Goal: Task Accomplishment & Management: Complete application form

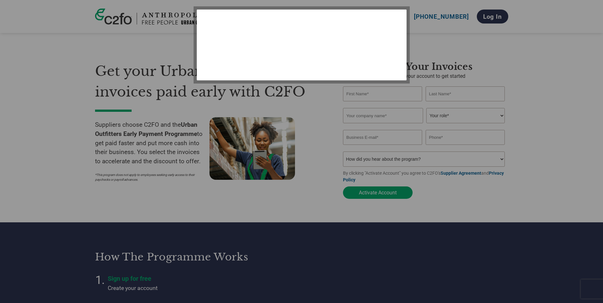
select select "en-[GEOGRAPHIC_DATA]"
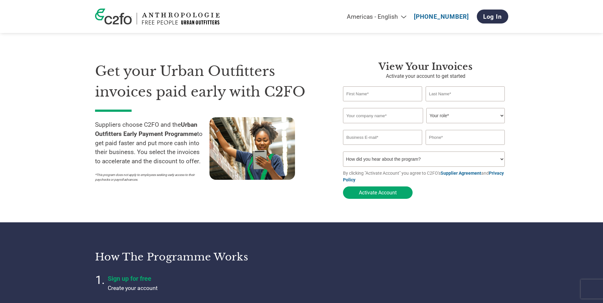
click at [364, 97] on input "text" at bounding box center [383, 94] width 80 height 15
type input "Ian"
type input "Holdich"
type input "Zero21 Brands Limited"
click at [463, 118] on select "Your role* CFO Controller Credit Manager Finance Director Treasurer CEO Preside…" at bounding box center [466, 115] width 79 height 15
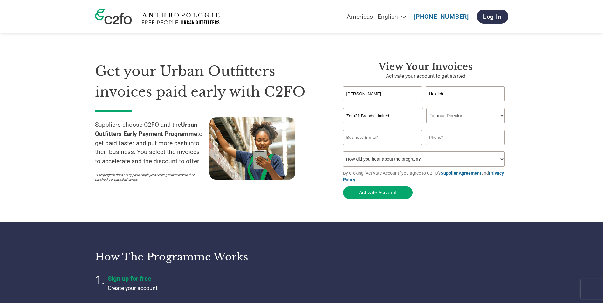
click at [427, 109] on select "Your role* CFO Controller Credit Manager Finance Director Treasurer CEO Preside…" at bounding box center [466, 115] width 79 height 15
click at [380, 136] on input "email" at bounding box center [383, 137] width 80 height 15
click at [449, 121] on select "Your role* CFO Controller Credit Manager Finance Director Treasurer CEO Preside…" at bounding box center [466, 115] width 79 height 15
select select "ACCOUNTING"
click at [427, 109] on select "Your role* CFO Controller Credit Manager Finance Director Treasurer CEO Preside…" at bounding box center [466, 115] width 79 height 15
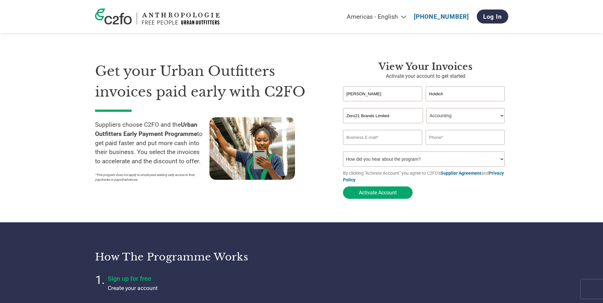
click at [385, 136] on input "email" at bounding box center [383, 137] width 80 height 15
type input "ian@zero21brands.com"
type input "07871604598"
click at [434, 161] on select "How did you hear about the program? Received a letter Email Social Media Online…" at bounding box center [424, 159] width 162 height 15
select select "Email"
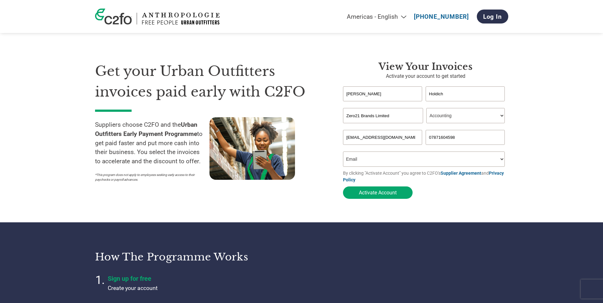
click at [343, 154] on select "How did you hear about the program? Received a letter Email Social Media Online…" at bounding box center [424, 159] width 162 height 15
click at [379, 196] on button "Activate Account" at bounding box center [378, 193] width 70 height 12
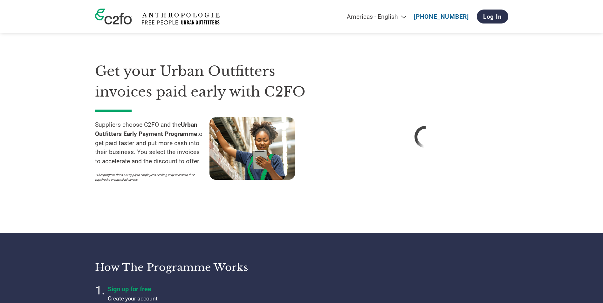
select select "en-[GEOGRAPHIC_DATA]"
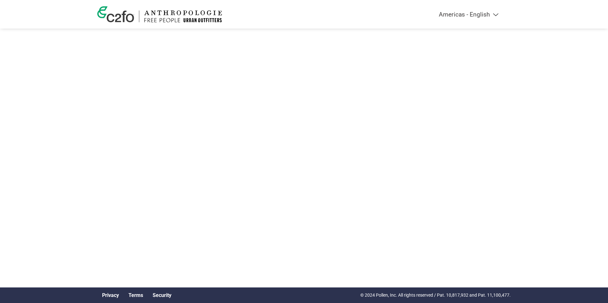
select select "en-[GEOGRAPHIC_DATA]"
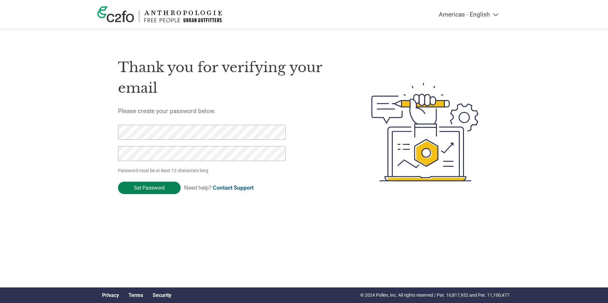
click at [161, 187] on input "Set Password" at bounding box center [149, 188] width 63 height 12
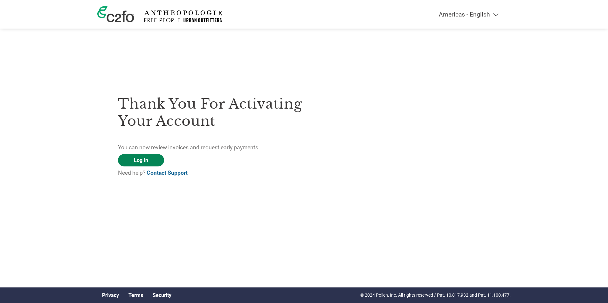
click at [151, 160] on link "Log In" at bounding box center [141, 160] width 46 height 12
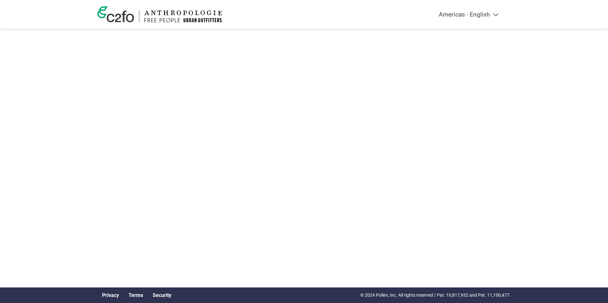
select select "en-[GEOGRAPHIC_DATA]"
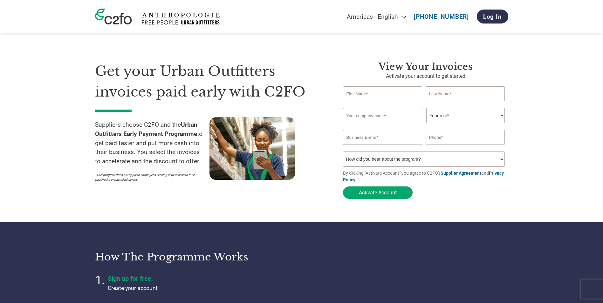
select select "en-[GEOGRAPHIC_DATA]"
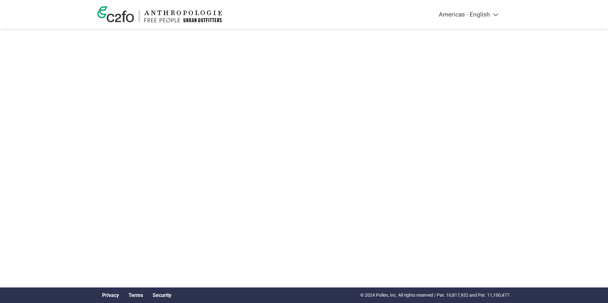
select select "en-[GEOGRAPHIC_DATA]"
